Goal: Transaction & Acquisition: Purchase product/service

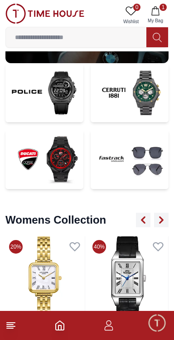
scroll to position [2050, 0]
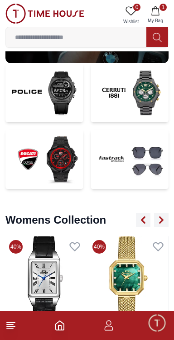
click at [53, 94] on img at bounding box center [44, 92] width 78 height 59
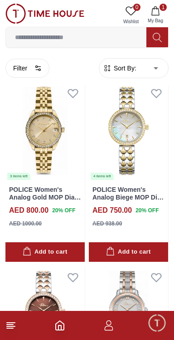
scroll to position [240, 0]
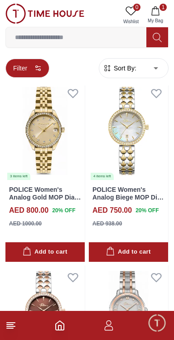
click at [25, 64] on button "Filter" at bounding box center [27, 68] width 44 height 19
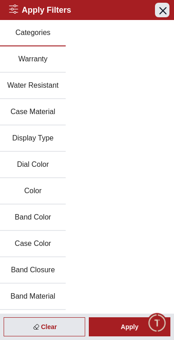
click at [164, 13] on icon "button" at bounding box center [162, 10] width 11 height 11
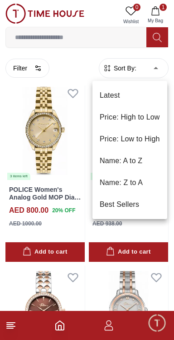
click at [123, 139] on li "Price: Low to High" at bounding box center [130, 139] width 75 height 22
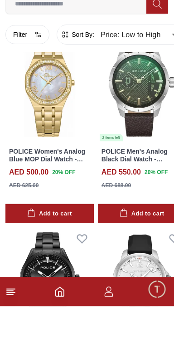
scroll to position [1905, 0]
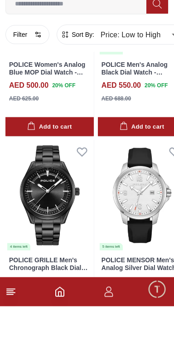
scroll to position [1905, 0]
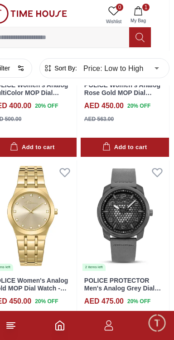
type input "******"
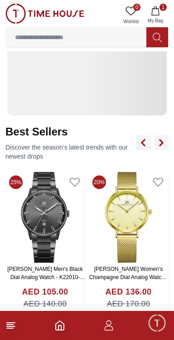
scroll to position [2050, 0]
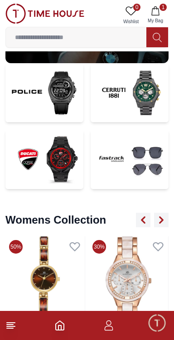
click at [131, 178] on img at bounding box center [130, 158] width 78 height 59
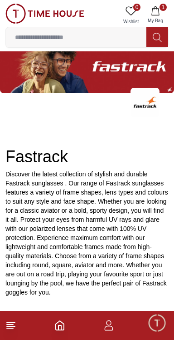
scroll to position [75, 0]
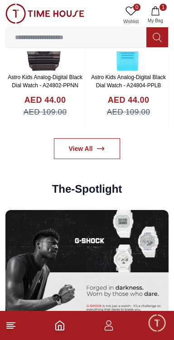
scroll to position [1575, 0]
